Goal: Answer question/provide support: Share knowledge or assist other users

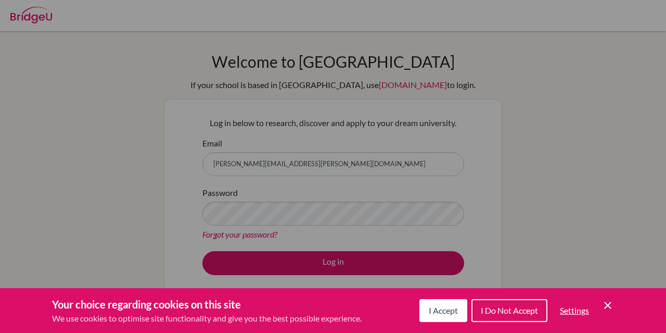
click at [429, 309] on span "I Accept" at bounding box center [443, 310] width 29 height 10
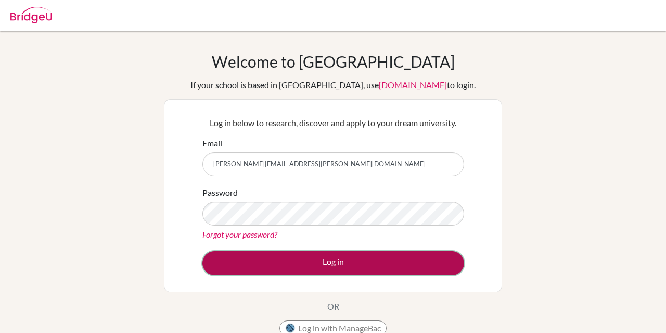
click at [333, 256] on button "Log in" at bounding box center [333, 263] width 262 height 24
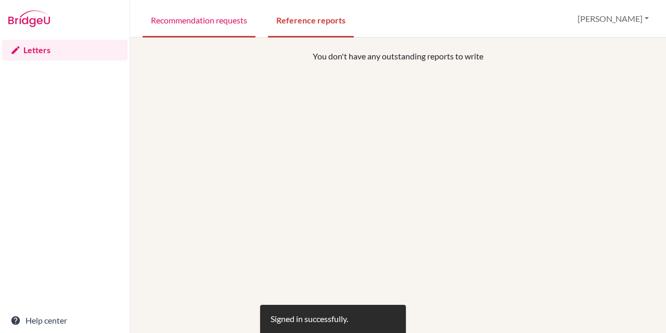
click at [202, 27] on link "Recommendation requests" at bounding box center [199, 20] width 113 height 36
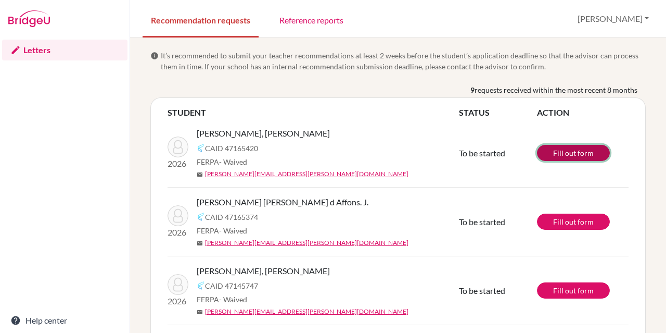
click at [579, 150] on link "Fill out form" at bounding box center [573, 153] width 73 height 16
click at [273, 134] on span "Mendes, Pedro Rocha Guerra" at bounding box center [263, 133] width 133 height 12
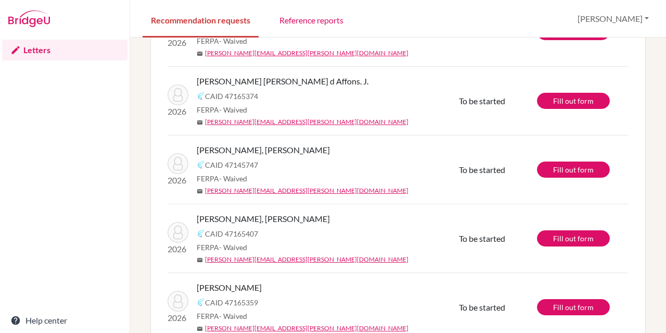
scroll to position [181, 0]
